Goal: Transaction & Acquisition: Obtain resource

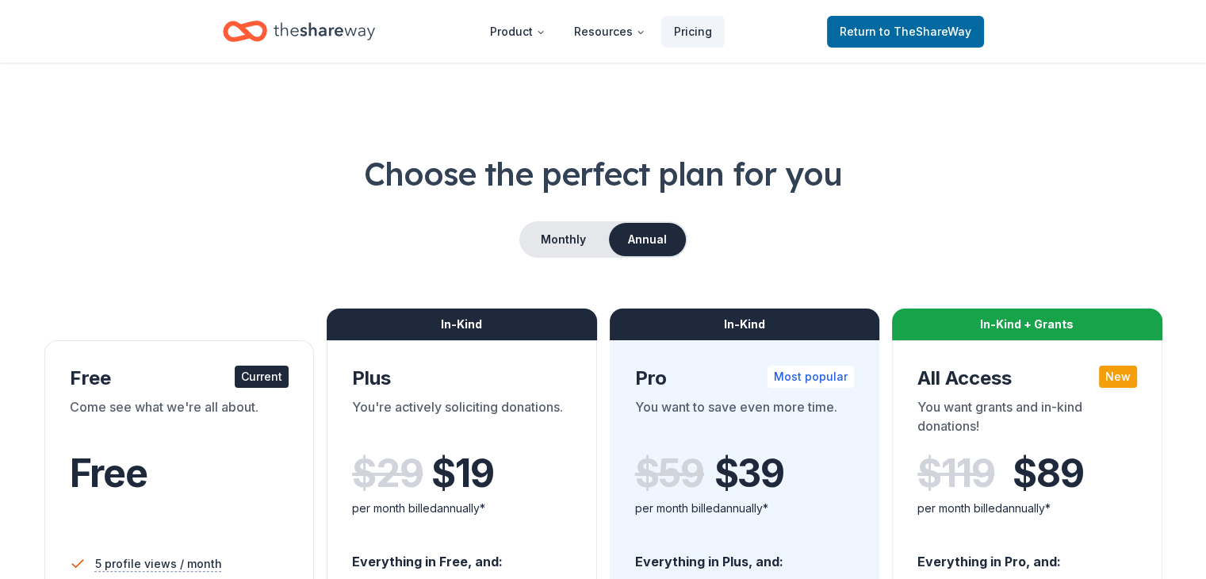
click at [996, 323] on div "In-Kind + Grants" at bounding box center [1027, 325] width 270 height 32
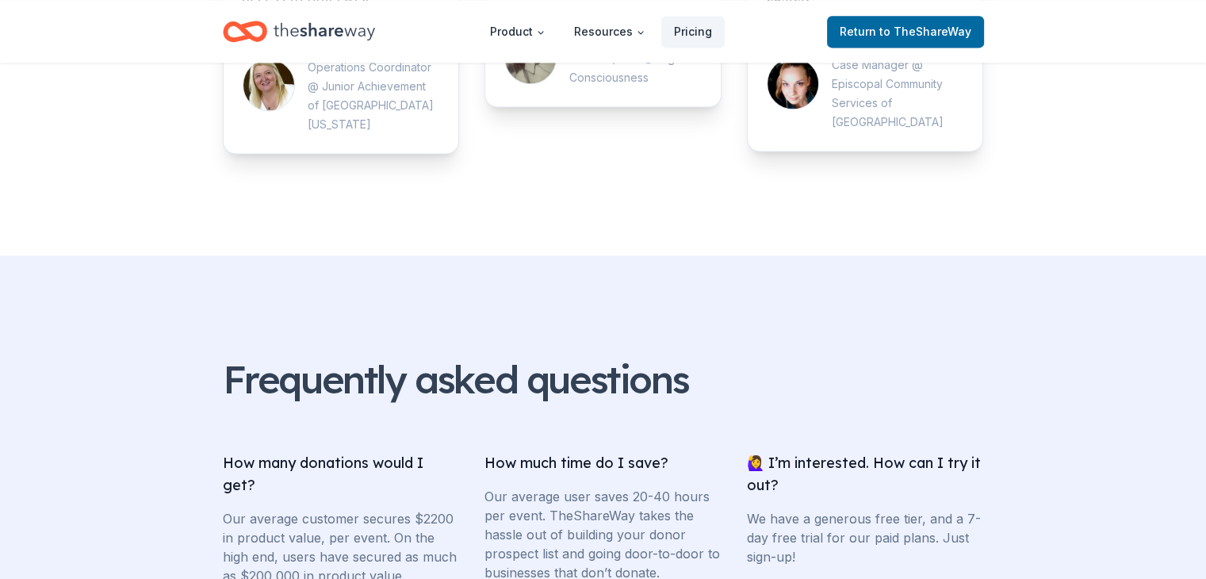
scroll to position [2233, 0]
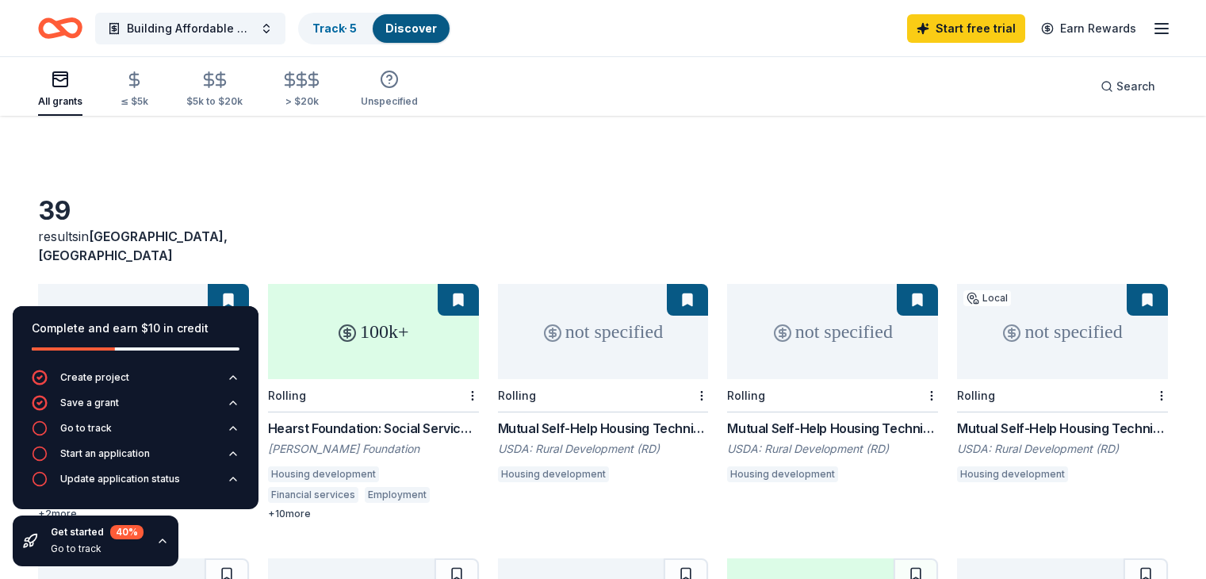
scroll to position [397, 0]
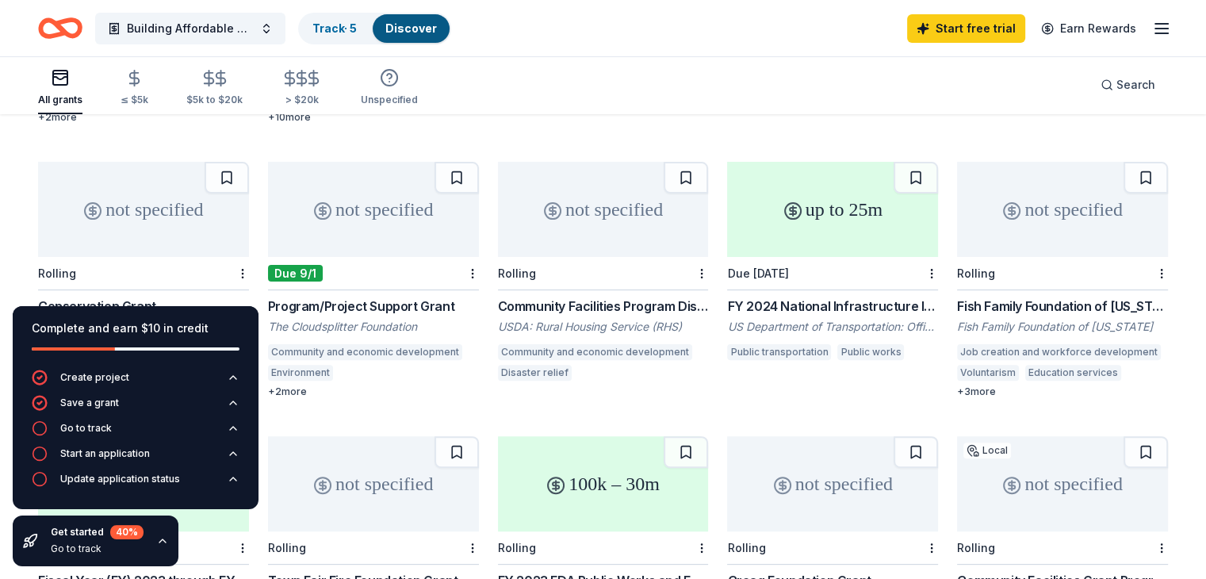
click at [300, 385] on div "+ 2 more" at bounding box center [373, 391] width 211 height 13
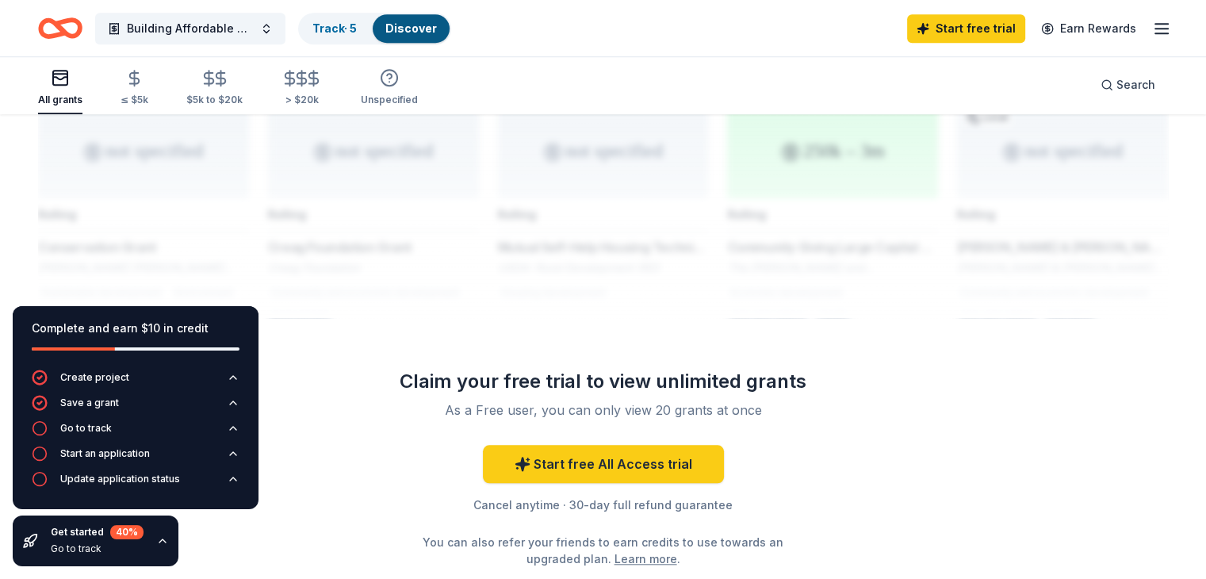
scroll to position [1348, 0]
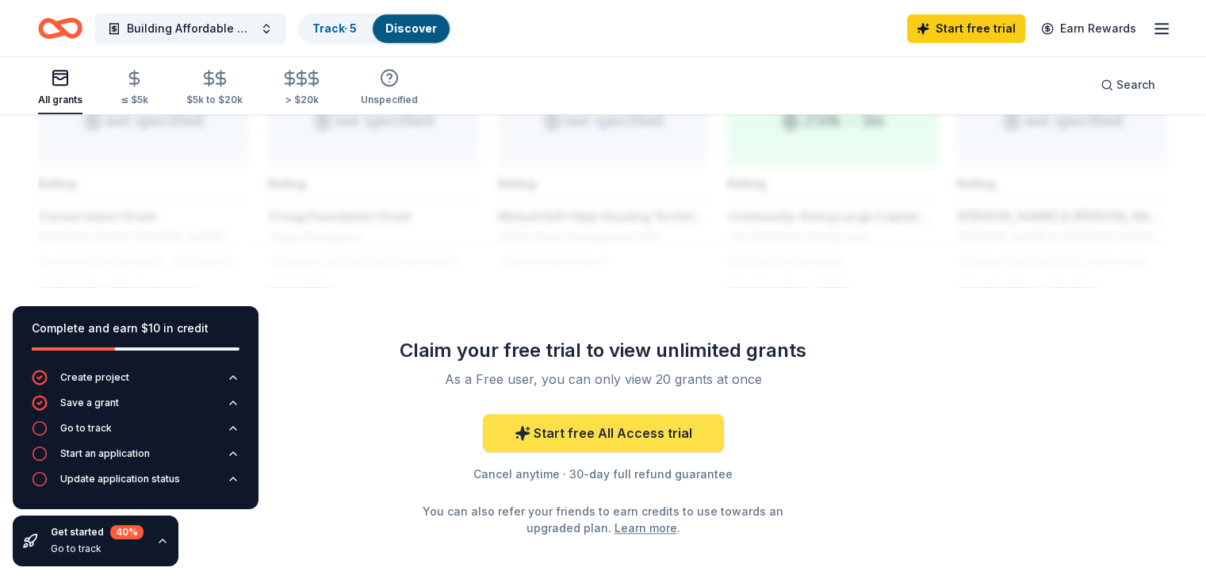
click at [644, 414] on link "Start free All Access trial" at bounding box center [603, 433] width 241 height 38
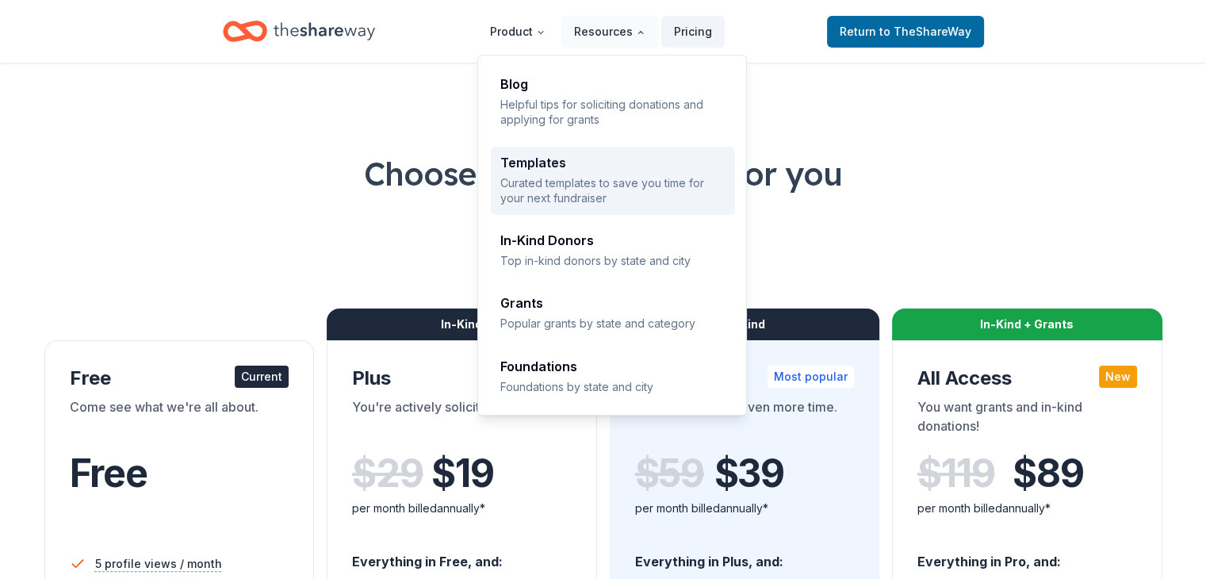
click at [547, 163] on div "Templates" at bounding box center [613, 162] width 225 height 13
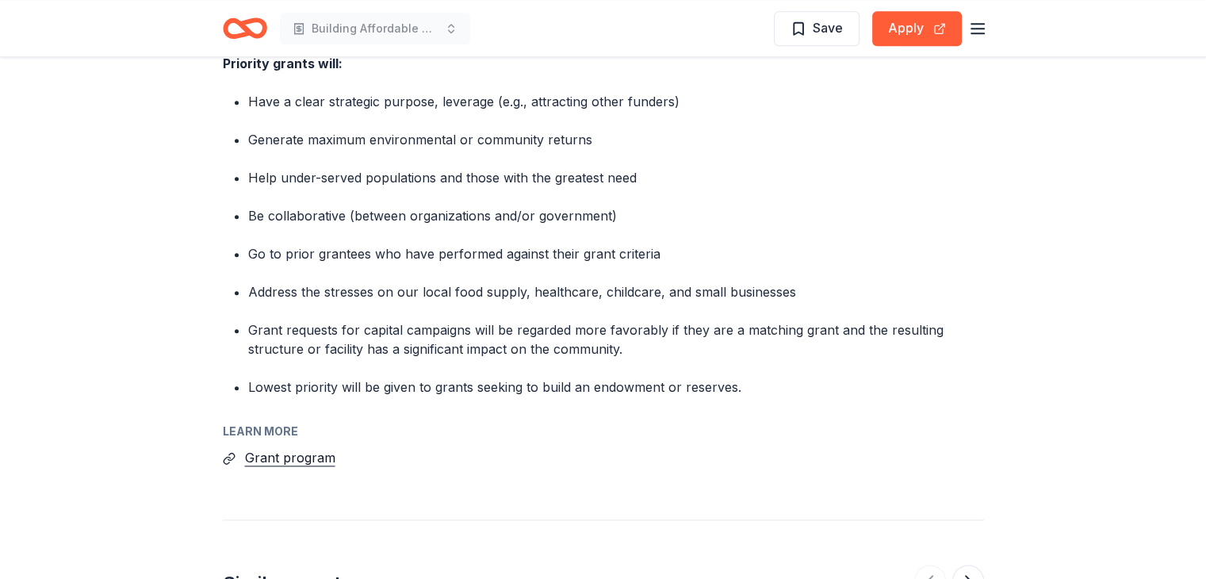
scroll to position [1824, 0]
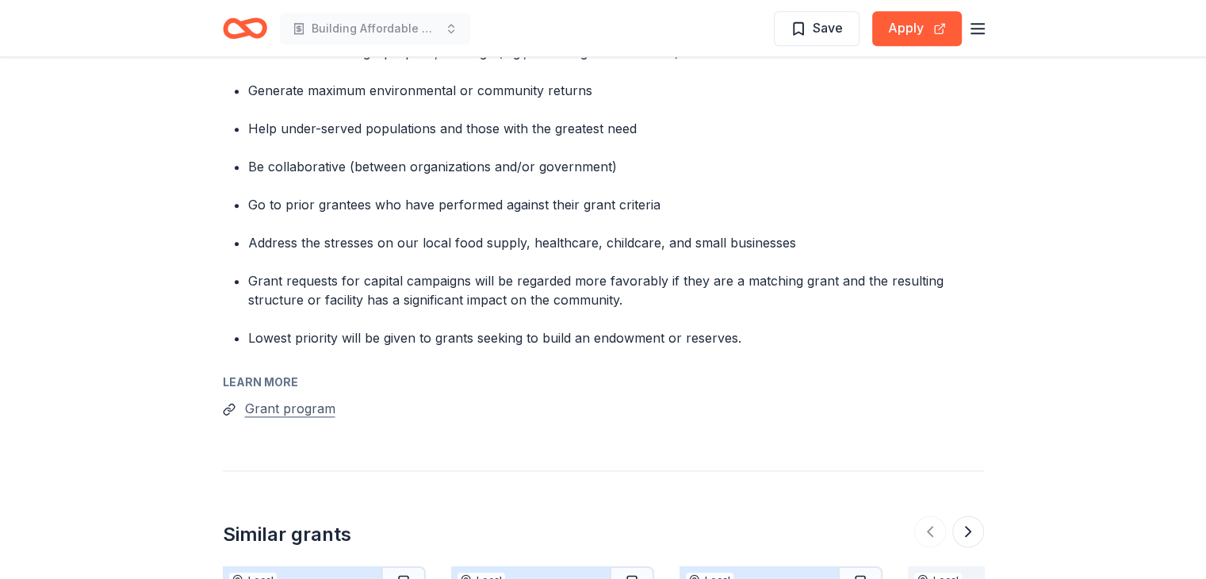
click at [275, 408] on button "Grant program" at bounding box center [290, 408] width 90 height 21
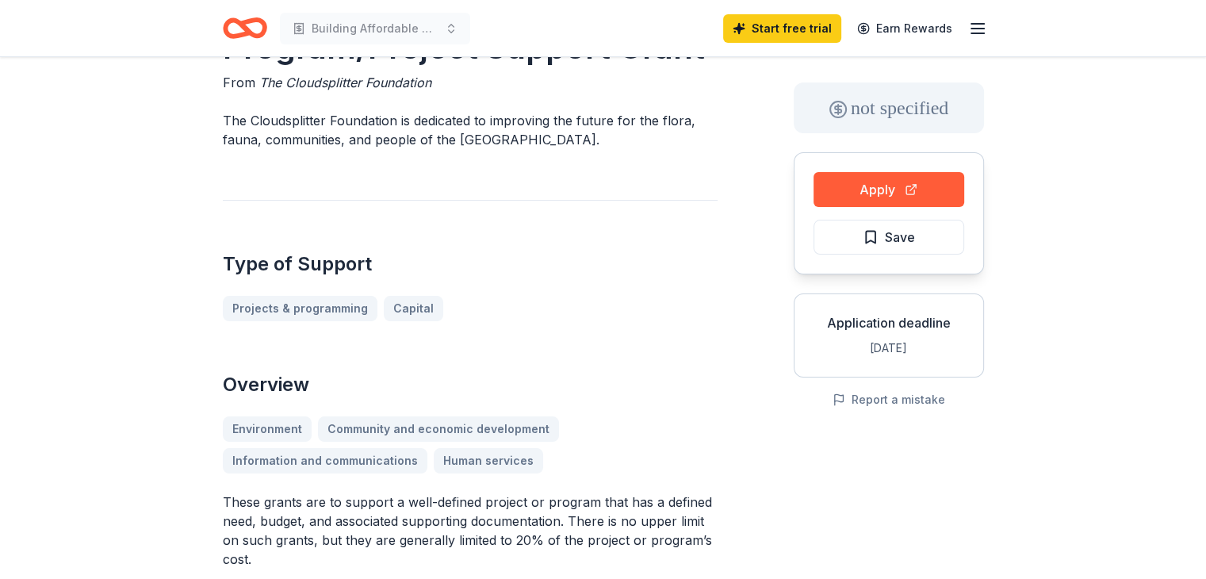
scroll to position [0, 0]
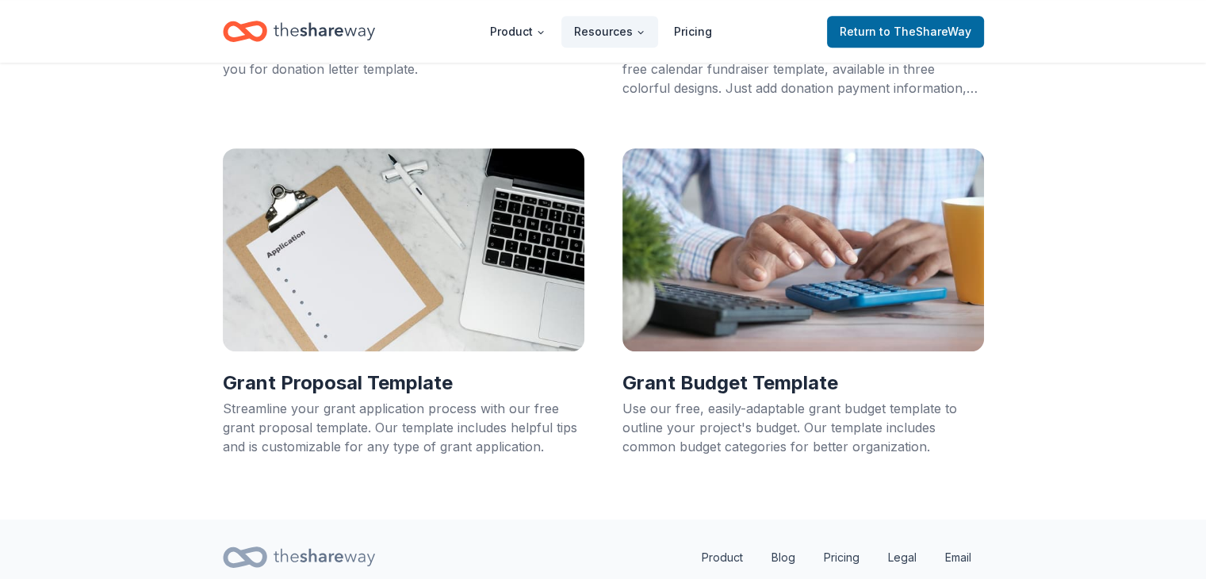
scroll to position [851, 0]
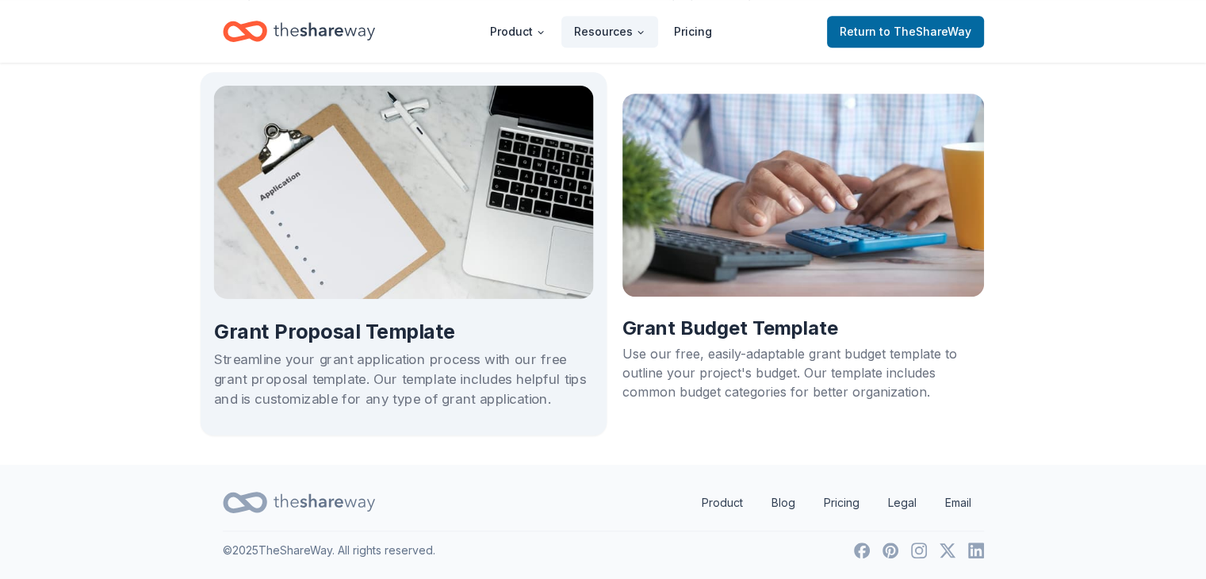
click at [315, 332] on h2 "Grant Proposal Template" at bounding box center [403, 332] width 380 height 27
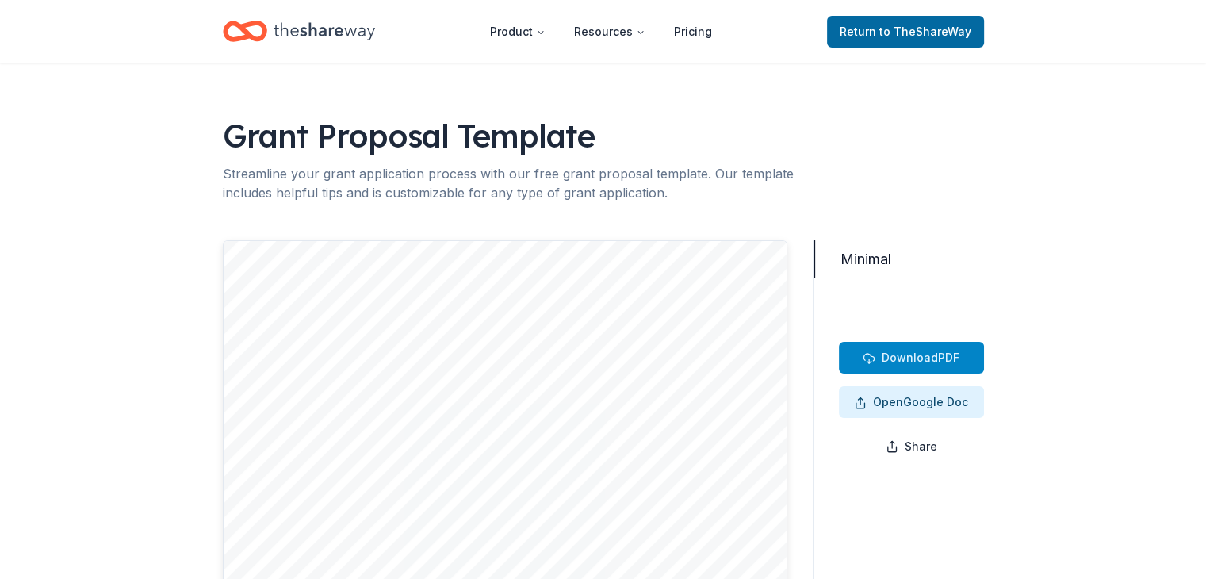
click at [884, 351] on span "Download" at bounding box center [910, 357] width 56 height 13
